Goal: Information Seeking & Learning: Learn about a topic

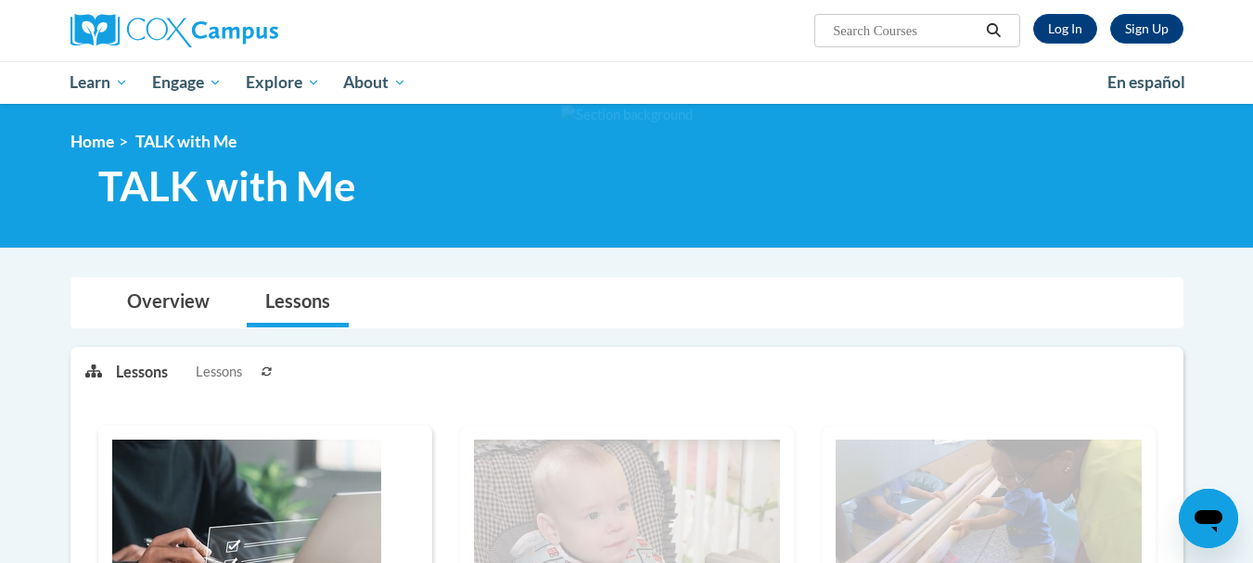
scroll to position [493, 0]
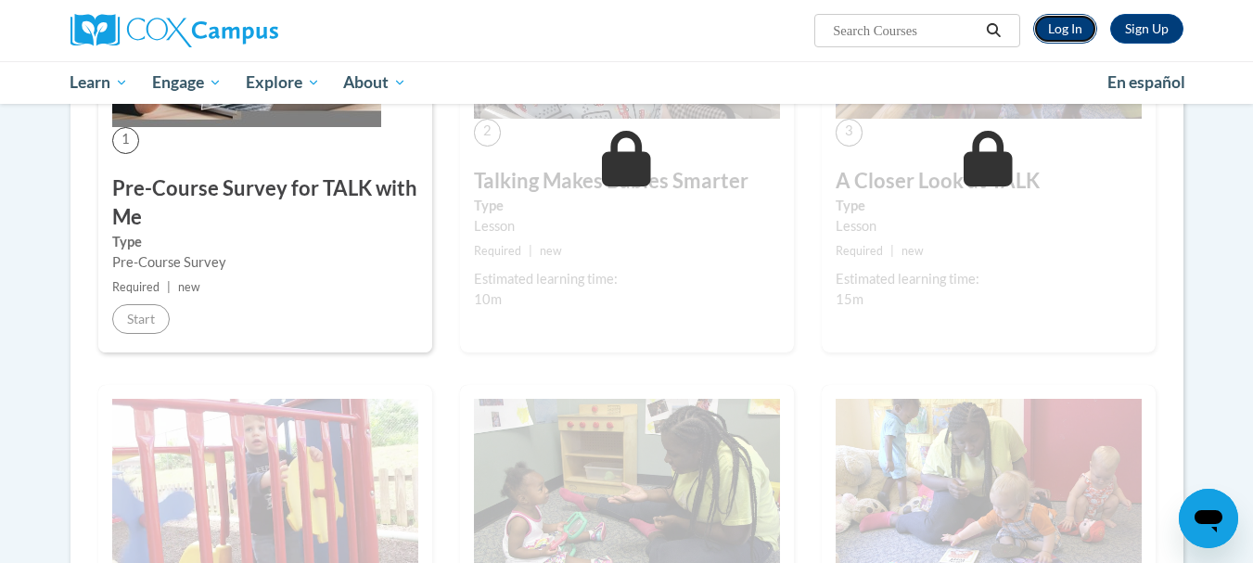
click at [1060, 37] on link "Log In" at bounding box center [1065, 29] width 64 height 30
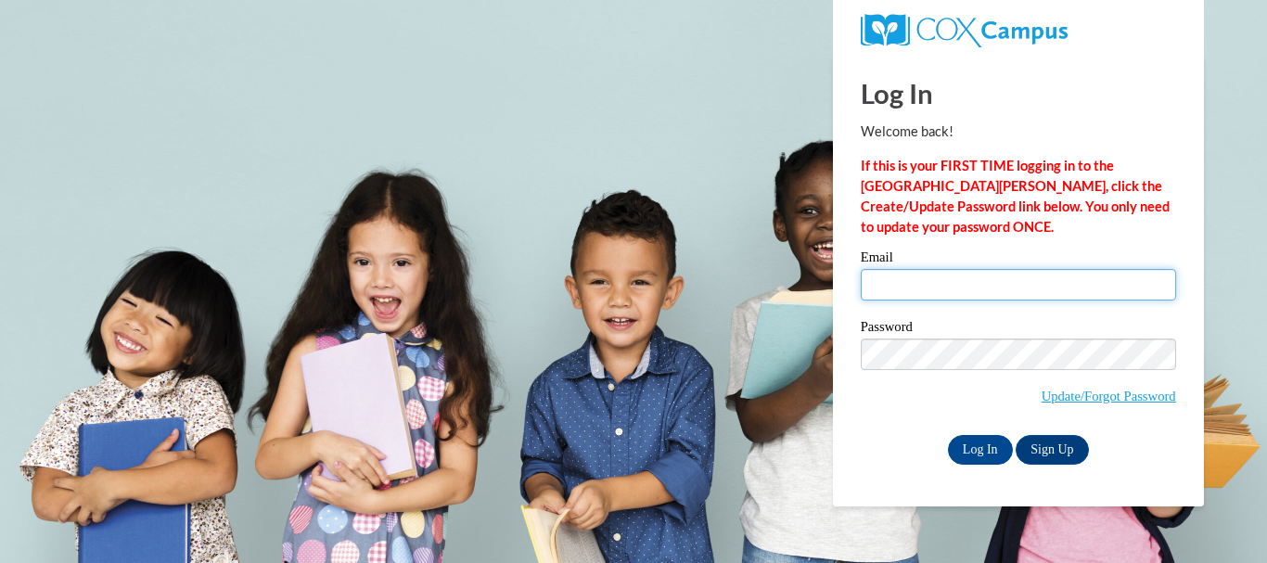
click at [881, 286] on input "Email" at bounding box center [1018, 285] width 315 height 32
type input "rennski818@aol.com"
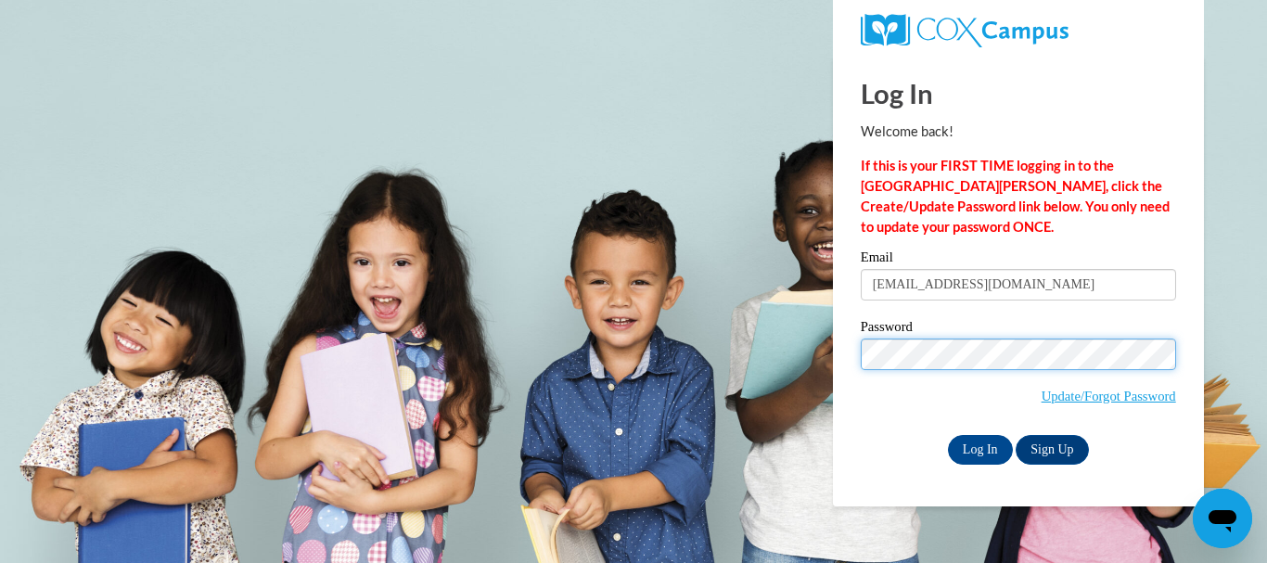
click at [948, 435] on input "Log In" at bounding box center [980, 450] width 65 height 30
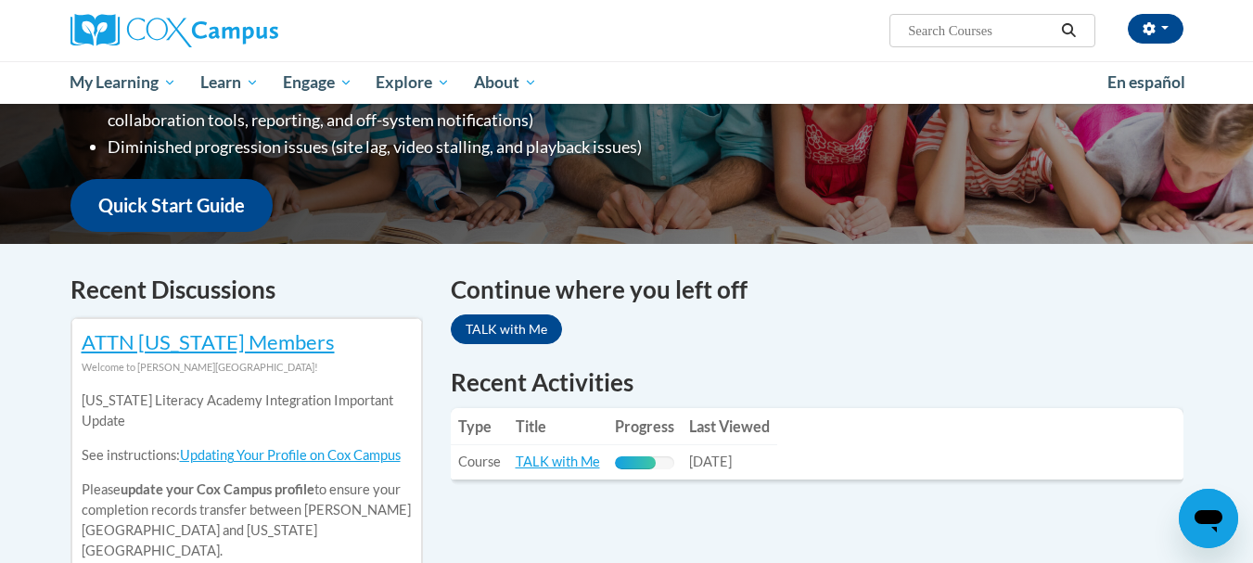
scroll to position [464, 0]
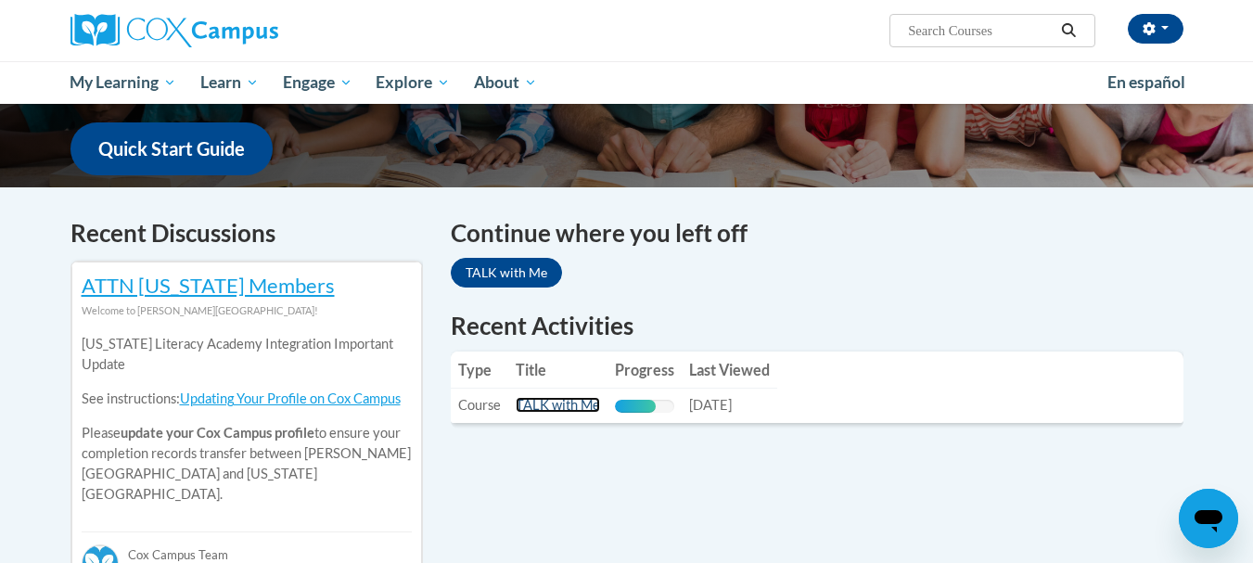
click at [560, 410] on link "TALK with Me" at bounding box center [558, 405] width 84 height 16
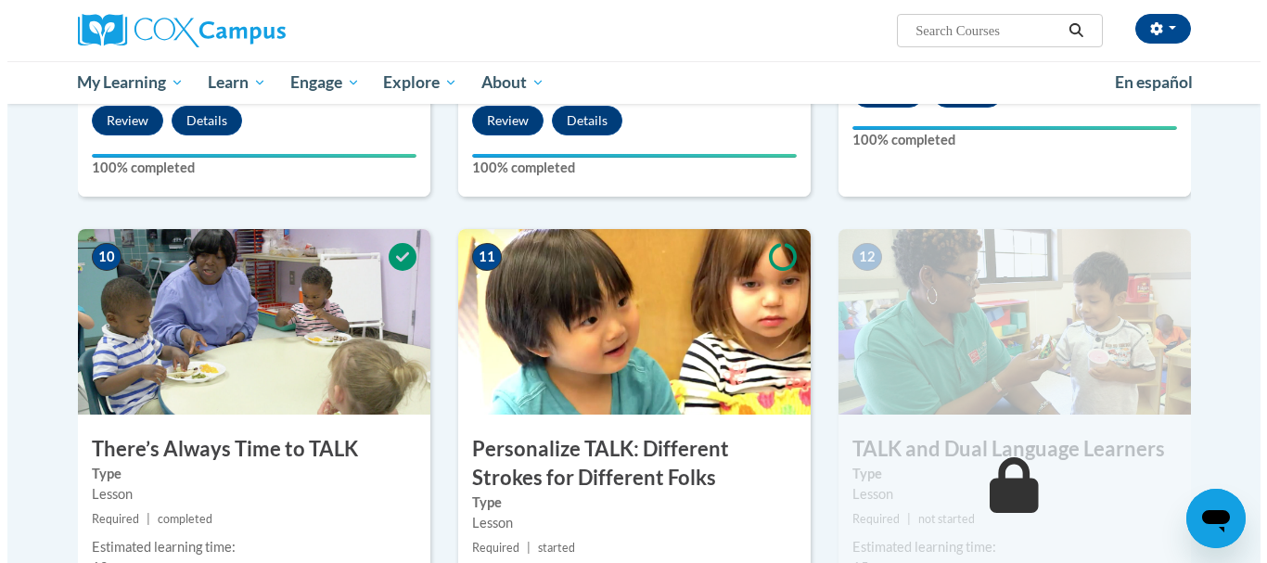
scroll to position [1948, 0]
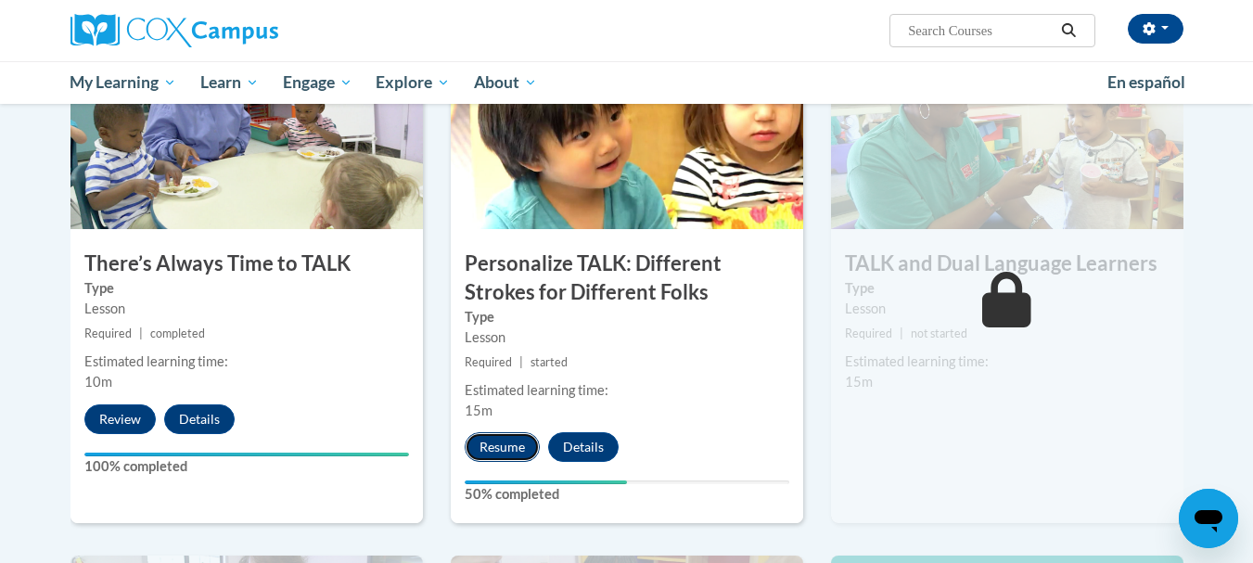
click at [507, 445] on button "Resume" at bounding box center [502, 447] width 75 height 30
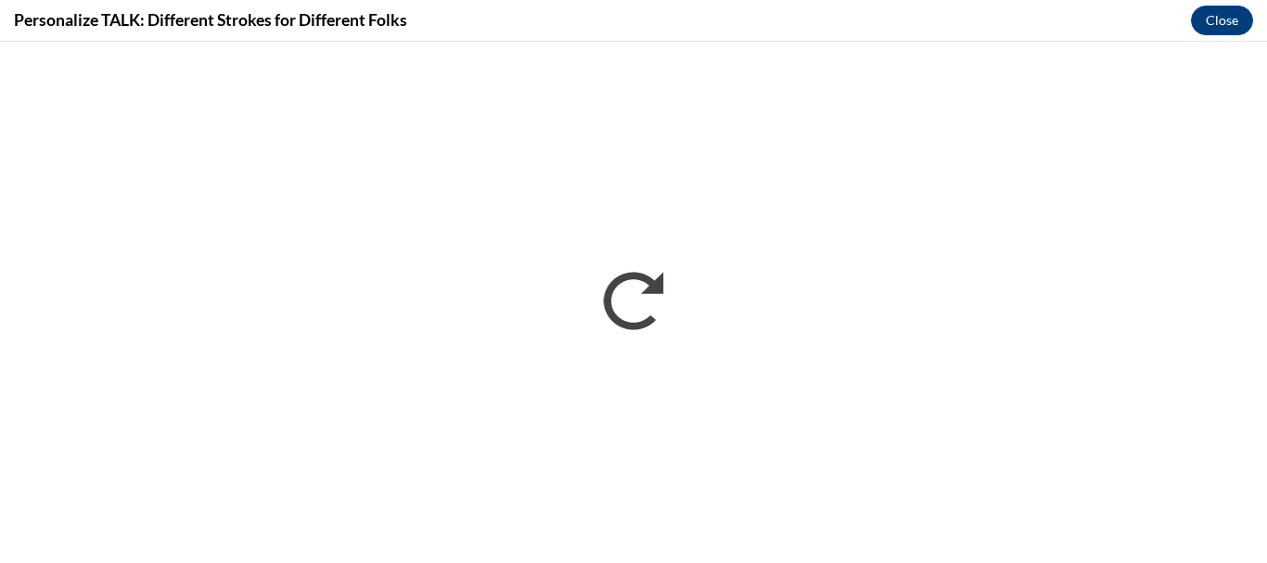
scroll to position [0, 0]
click at [1230, 22] on button "Close" at bounding box center [1222, 21] width 62 height 30
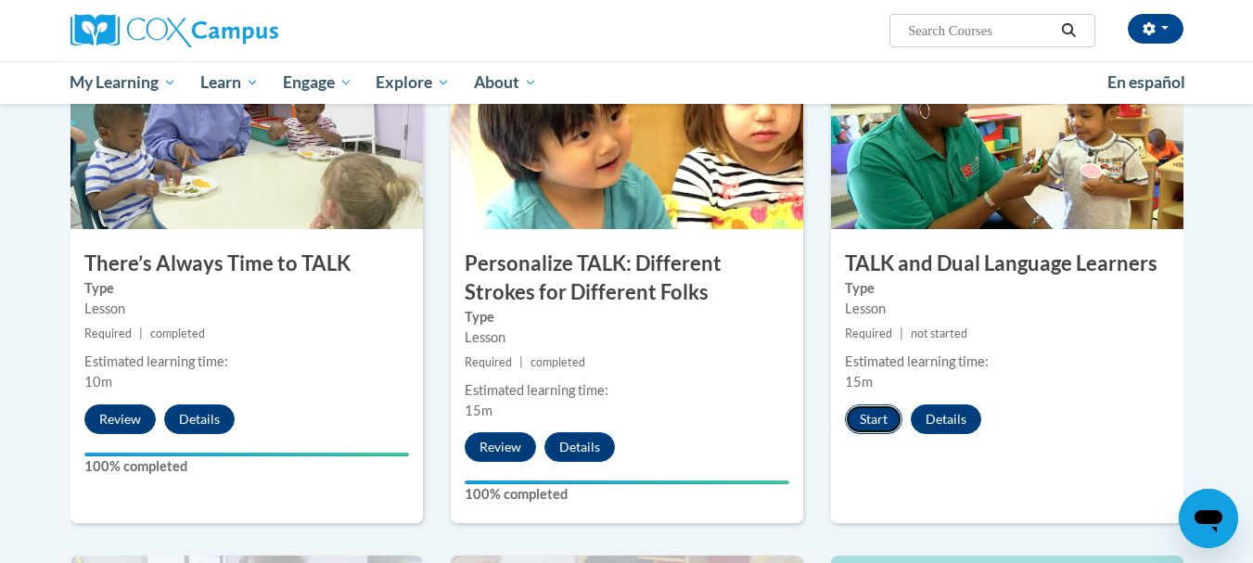
click at [863, 416] on button "Start" at bounding box center [874, 419] width 58 height 30
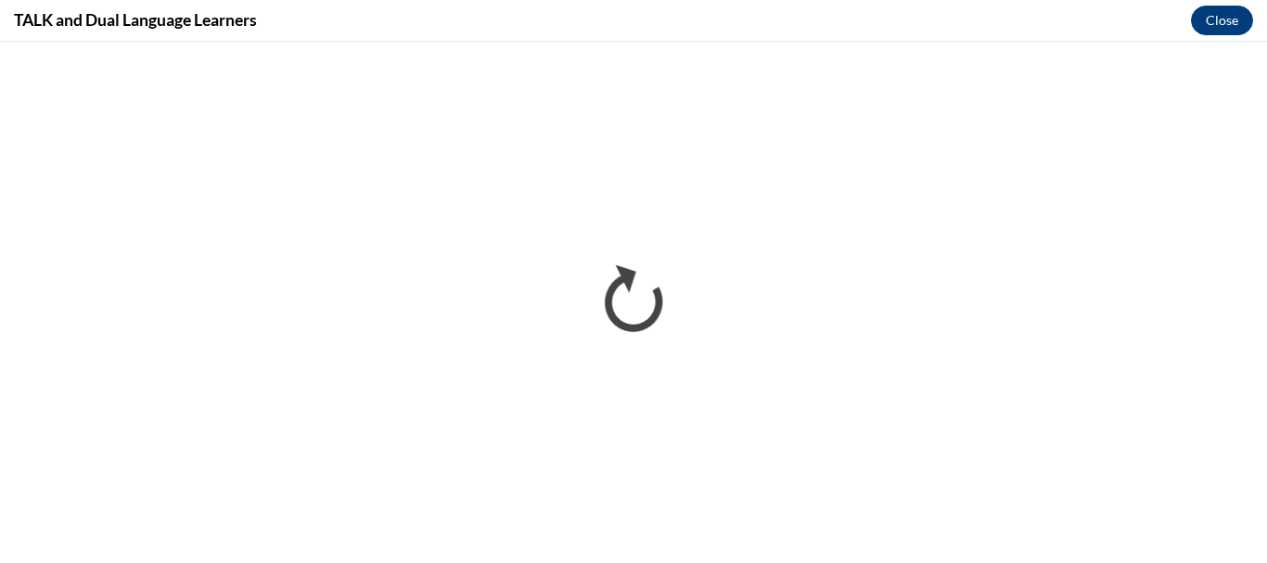
click at [663, 32] on div "TALK and Dual Language Learners Close" at bounding box center [633, 21] width 1267 height 42
